Goal: Task Accomplishment & Management: Complete application form

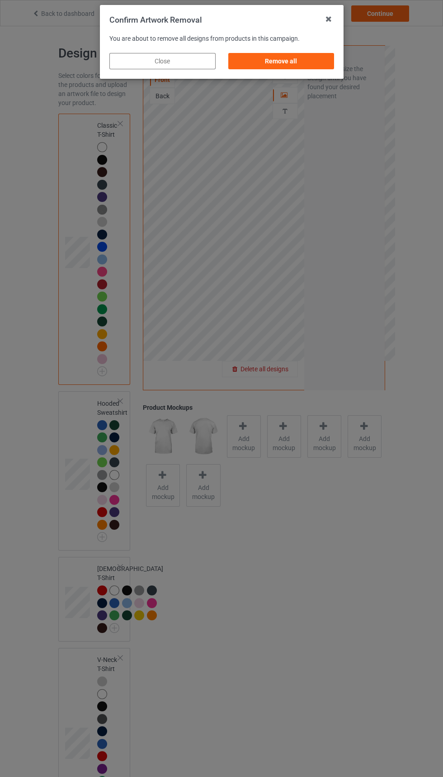
click at [302, 66] on div "Remove all" at bounding box center [281, 61] width 106 height 16
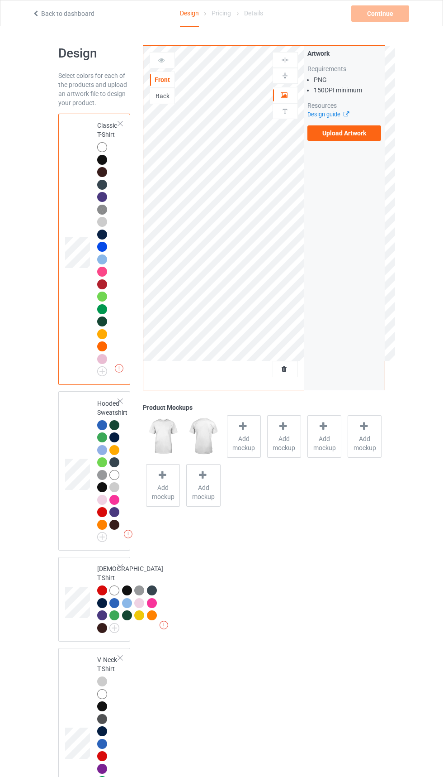
click at [356, 131] on label "Upload Artwork" at bounding box center [345, 132] width 74 height 15
click at [0, 0] on input "Upload Artwork" at bounding box center [0, 0] width 0 height 0
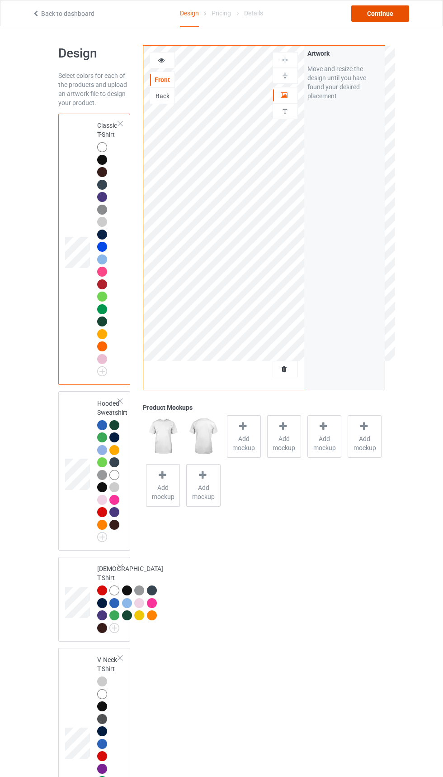
click at [386, 8] on div "Continue" at bounding box center [381, 13] width 58 height 16
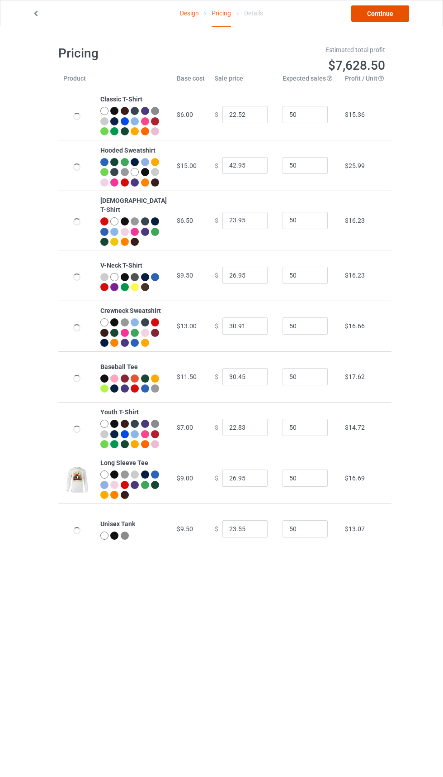
click at [379, 13] on link "Continue" at bounding box center [381, 13] width 58 height 16
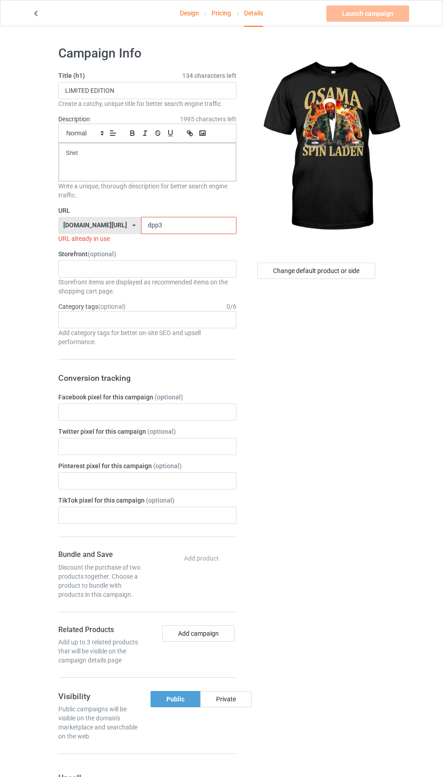
click at [165, 222] on input "dpp3" at bounding box center [188, 225] width 95 height 17
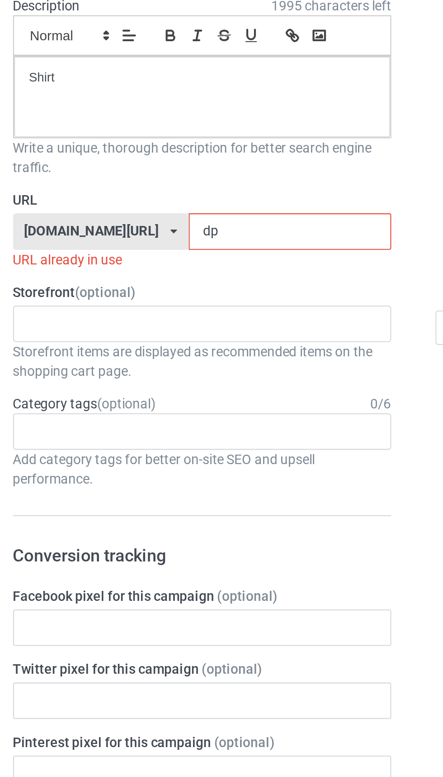
type input "d"
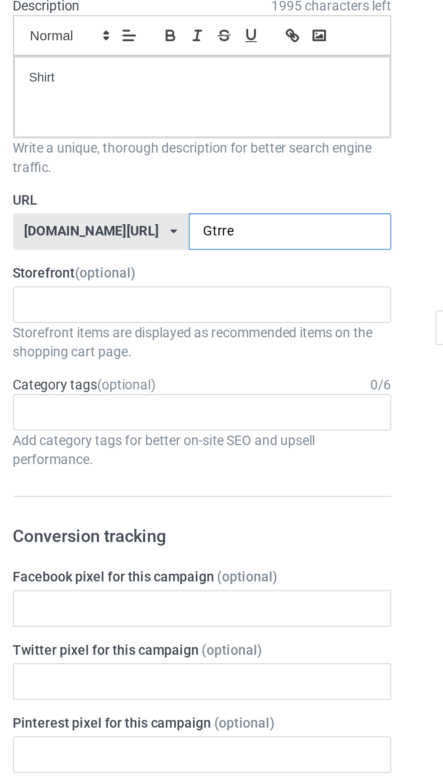
type input "Gtrre2"
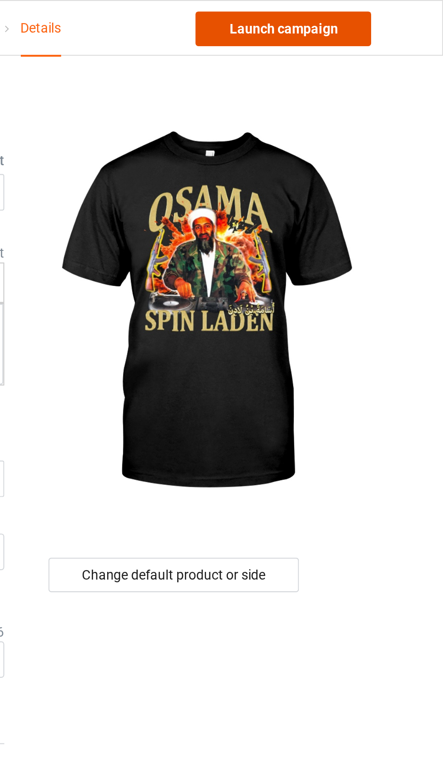
click at [395, 12] on link "Launch campaign" at bounding box center [368, 13] width 83 height 16
